Goal: Information Seeking & Learning: Learn about a topic

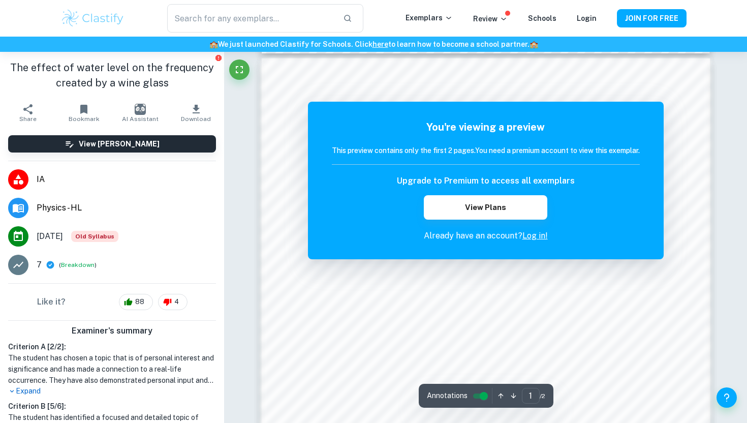
scroll to position [633, 0]
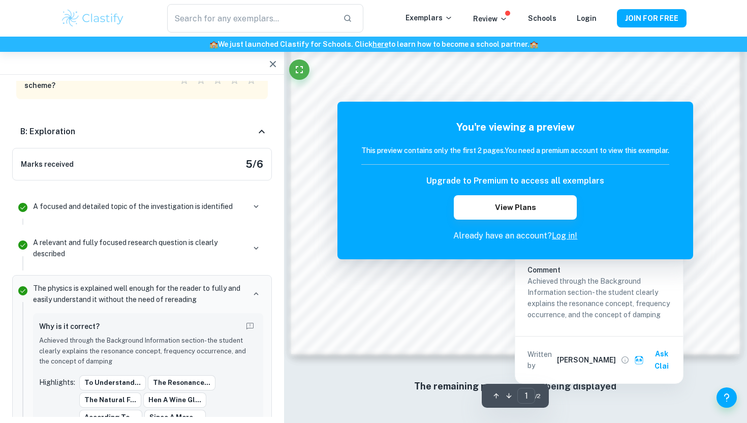
scroll to position [982, 0]
click at [669, 391] on h6 "The remaining pages are not being displayed" at bounding box center [516, 385] width 408 height 14
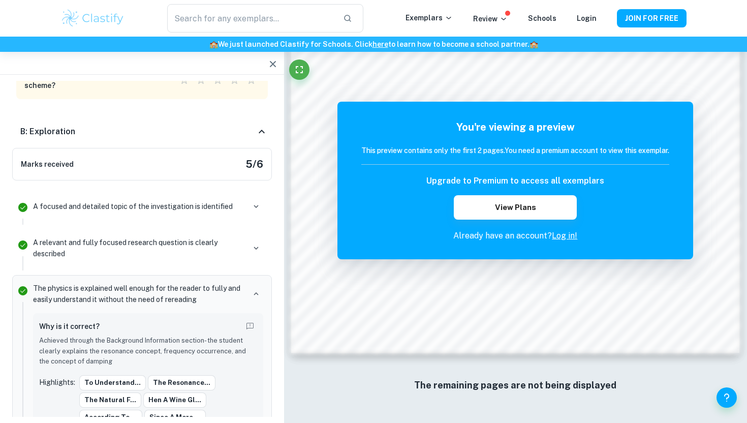
click at [273, 63] on icon "button" at bounding box center [273, 64] width 6 height 6
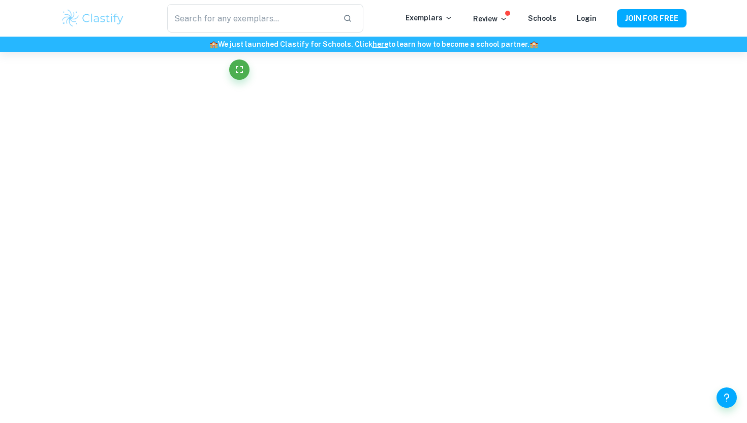
scroll to position [929, 0]
